Goal: Task Accomplishment & Management: Manage account settings

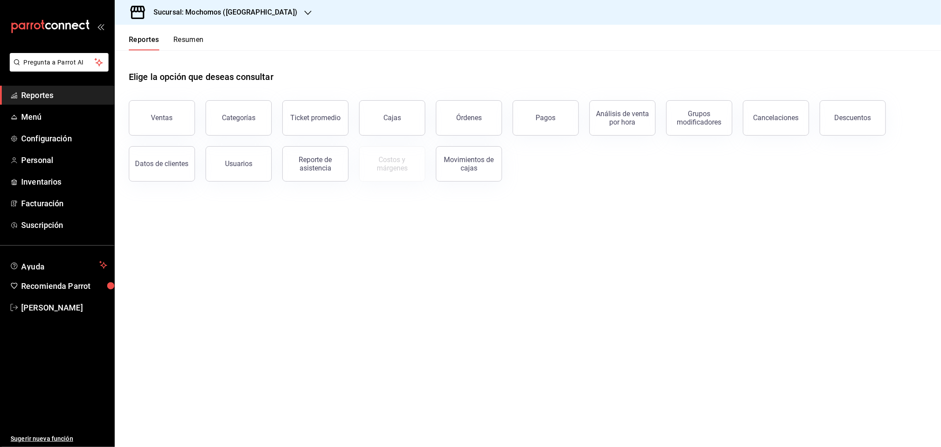
drag, startPoint x: 495, startPoint y: 311, endPoint x: 407, endPoint y: 240, distance: 113.0
click at [495, 311] on main "Elige la opción que deseas consultar Ventas Categorías Ticket promedio Cajas Ór…" at bounding box center [528, 248] width 826 height 396
click at [238, 14] on h3 "Sucursal: Mochomos ([GEOGRAPHIC_DATA])" at bounding box center [221, 12] width 151 height 11
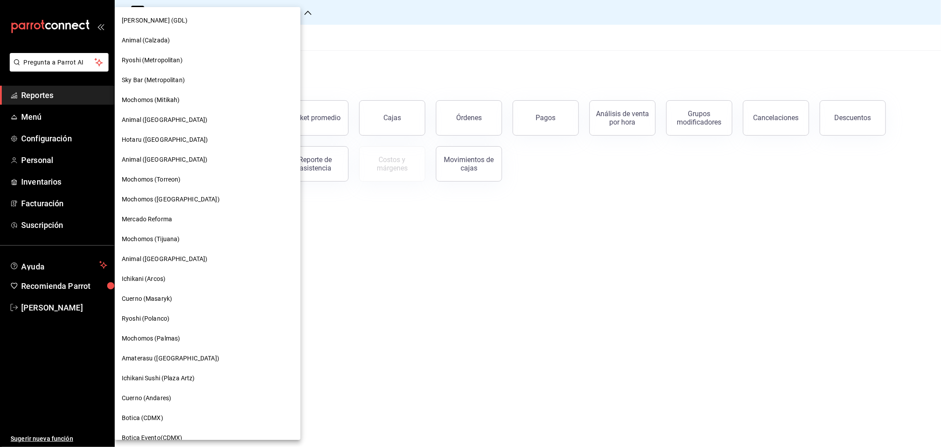
click at [481, 256] on div at bounding box center [470, 223] width 941 height 447
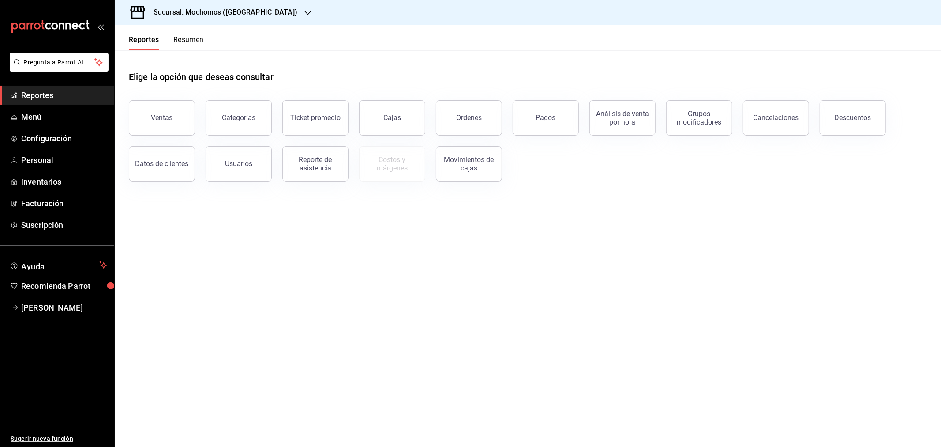
drag, startPoint x: 213, startPoint y: 263, endPoint x: 213, endPoint y: 253, distance: 9.7
click at [213, 263] on main "Elige la opción que deseas consultar Ventas Categorías Ticket promedio Cajas Ór…" at bounding box center [528, 248] width 826 height 396
click at [381, 118] on link "Cajas" at bounding box center [392, 117] width 66 height 35
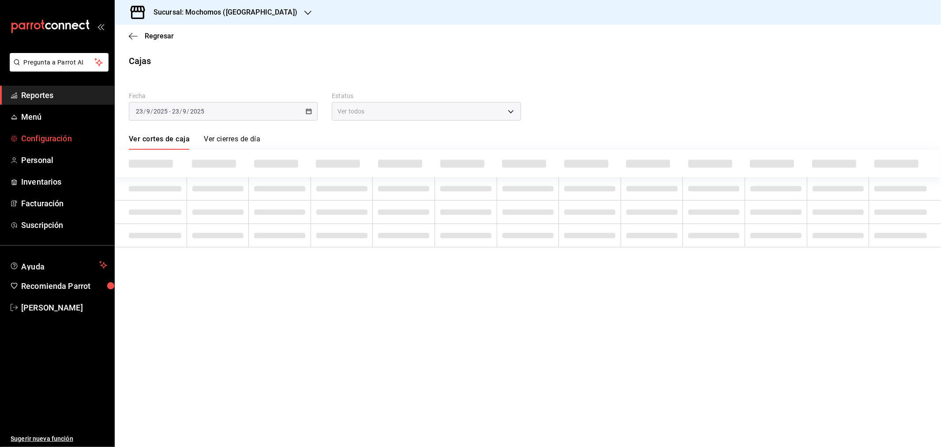
click at [35, 133] on span "Configuración" at bounding box center [64, 138] width 86 height 12
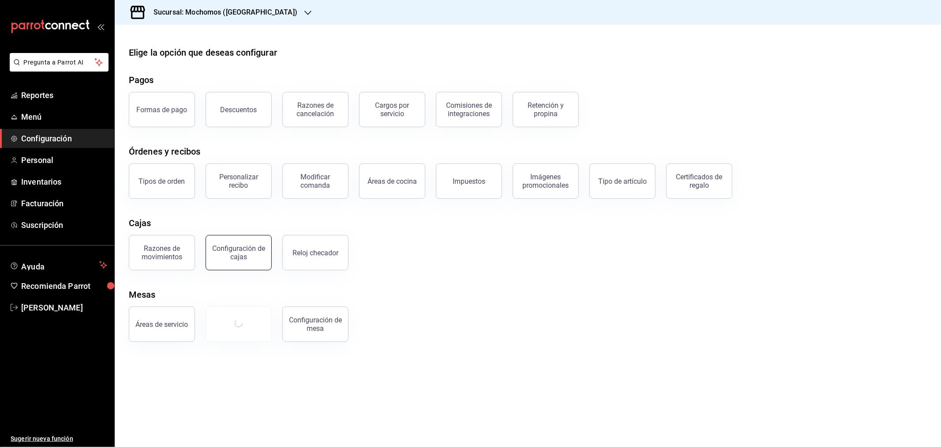
click at [237, 259] on div "Configuración de cajas" at bounding box center [238, 252] width 55 height 17
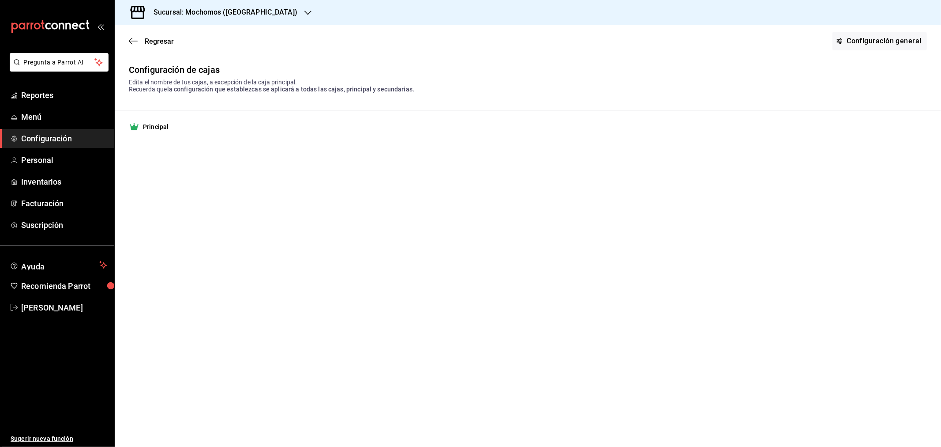
click at [345, 120] on td "Principal" at bounding box center [528, 127] width 826 height 32
click at [869, 43] on link "Configuración general" at bounding box center [880, 41] width 94 height 19
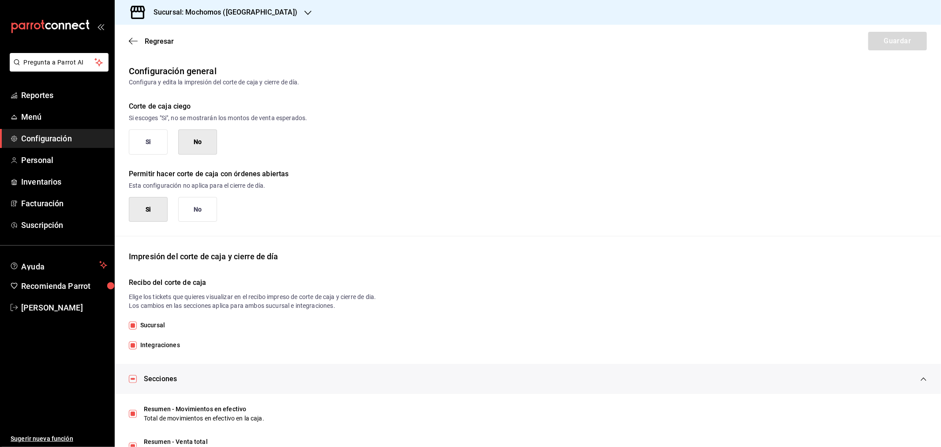
click at [422, 32] on div "Regresar Guardar" at bounding box center [528, 41] width 826 height 33
click at [64, 135] on span "Configuración" at bounding box center [64, 138] width 86 height 12
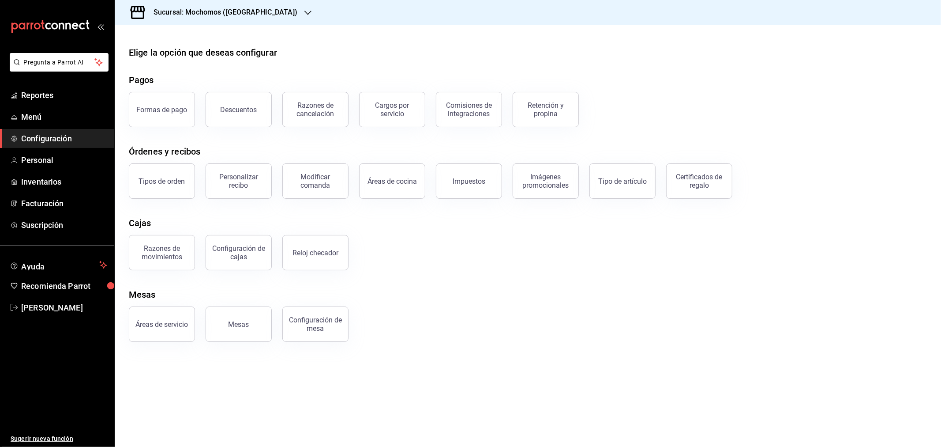
click at [252, 11] on div "Sucursal: Mochomos ([GEOGRAPHIC_DATA])" at bounding box center [218, 12] width 193 height 25
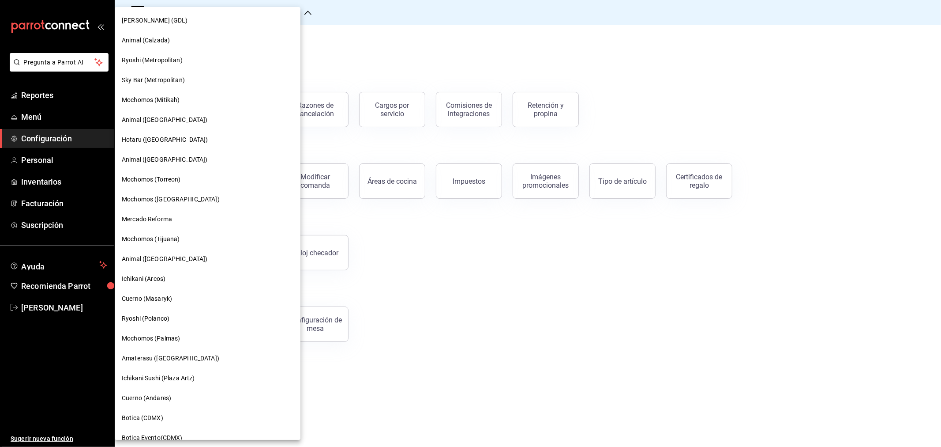
click at [508, 280] on div at bounding box center [470, 223] width 941 height 447
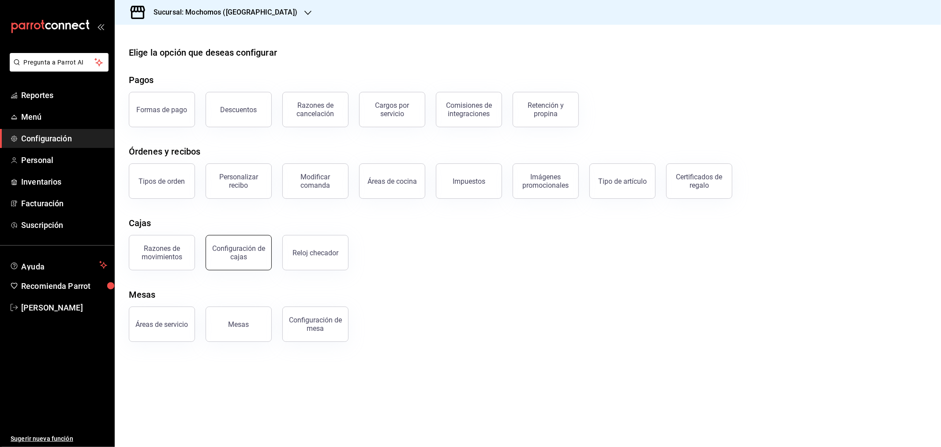
click at [244, 259] on div "Configuración de cajas" at bounding box center [238, 252] width 55 height 17
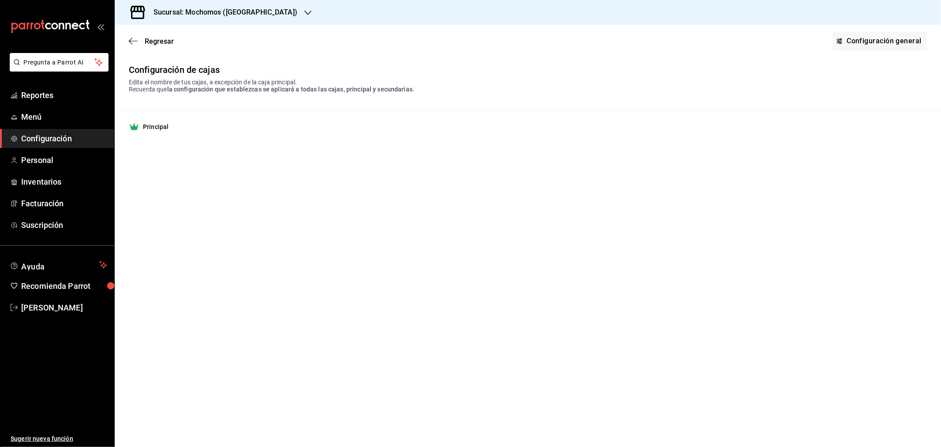
click at [173, 132] on div "Principal" at bounding box center [528, 126] width 798 height 11
click at [164, 130] on strong "Principal" at bounding box center [156, 126] width 26 height 9
click at [886, 44] on link "Configuración general" at bounding box center [880, 41] width 94 height 19
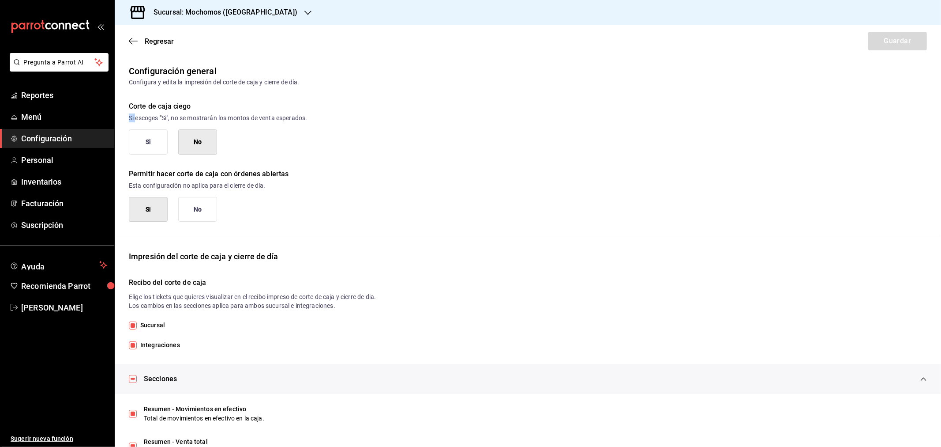
drag, startPoint x: 136, startPoint y: 117, endPoint x: 210, endPoint y: 109, distance: 74.1
click at [206, 111] on div "Corte de caja ciego Si escoges "Si", no se mostrarán los montos de venta espera…" at bounding box center [521, 121] width 812 height 68
click at [232, 115] on p "Si escoges "Si", no se mostrarán los montos de venta esperados." at bounding box center [528, 117] width 798 height 9
drag, startPoint x: 223, startPoint y: 116, endPoint x: 289, endPoint y: 118, distance: 65.8
click at [259, 115] on p "Si escoges "Si", no se mostrarán los montos de venta esperados." at bounding box center [528, 117] width 798 height 9
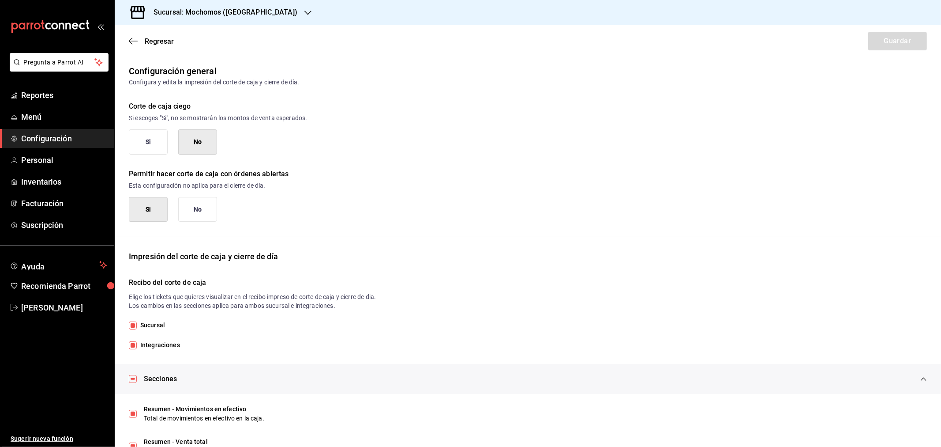
click at [289, 118] on p "Si escoges "Si", no se mostrarán los montos de venta esperados." at bounding box center [528, 117] width 798 height 9
